Goal: Check status

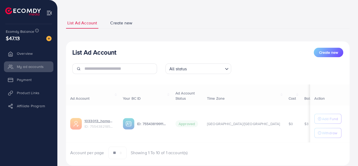
scroll to position [26, 0]
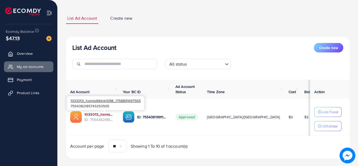
click at [95, 114] on link "1033013_hamadtiktok1098_1758891697565" at bounding box center [99, 114] width 30 height 5
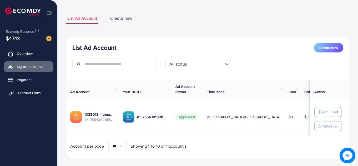
click at [24, 96] on link "Product Links" at bounding box center [28, 93] width 49 height 11
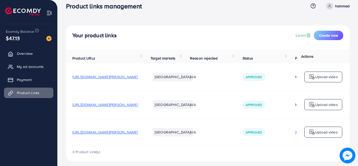
scroll to position [14, 0]
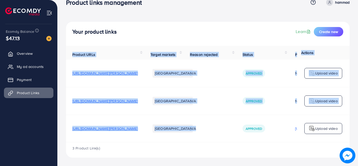
drag, startPoint x: 204, startPoint y: 142, endPoint x: 246, endPoint y: 140, distance: 42.1
click at [246, 140] on div "Product URLs Target markets Reason rejected Status Product video Status video A…" at bounding box center [207, 94] width 283 height 97
click at [236, 135] on td "N/A" at bounding box center [209, 129] width 53 height 28
drag, startPoint x: 225, startPoint y: 142, endPoint x: 241, endPoint y: 143, distance: 15.5
click at [242, 143] on div "Product URLs Target markets Reason rejected Status Product video Status video A…" at bounding box center [207, 102] width 283 height 112
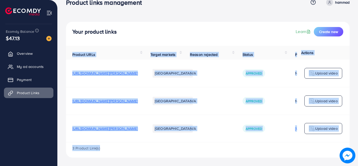
click at [235, 140] on td "N/A" at bounding box center [209, 129] width 53 height 28
drag, startPoint x: 231, startPoint y: 141, endPoint x: 249, endPoint y: 141, distance: 17.1
click at [249, 141] on div "Product URLs Target markets Reason rejected Status Product video Status video A…" at bounding box center [207, 94] width 283 height 97
click at [238, 142] on div "Product URLs Target markets Reason rejected Status Product video Status video A…" at bounding box center [207, 94] width 283 height 97
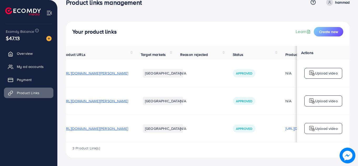
scroll to position [0, 0]
